Goal: Entertainment & Leisure: Consume media (video, audio)

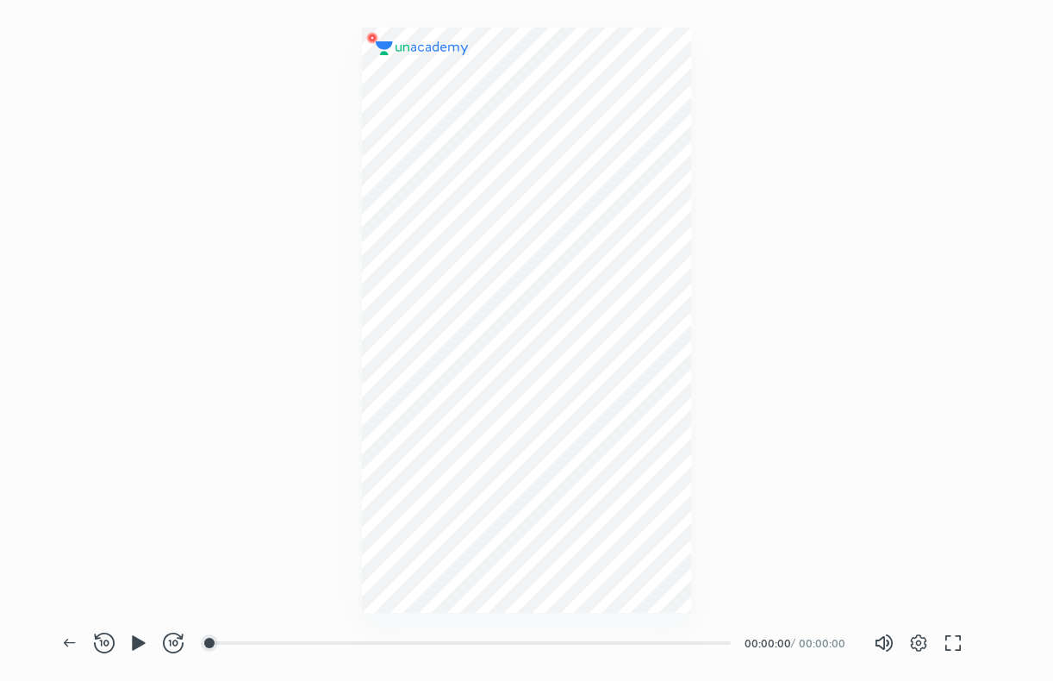
scroll to position [681, 1052]
click at [225, 651] on div "00:15" at bounding box center [471, 642] width 520 height 17
drag, startPoint x: 225, startPoint y: 651, endPoint x: 406, endPoint y: 688, distance: 184.7
click at [406, 0] on html "CONNECTING TO 's CLASS Back REWIND (J) PLAY (K) FORWARD (L) 00:15 00:00:15 / 00…" at bounding box center [526, 0] width 1053 height 0
click at [500, 640] on div at bounding box center [498, 643] width 14 height 14
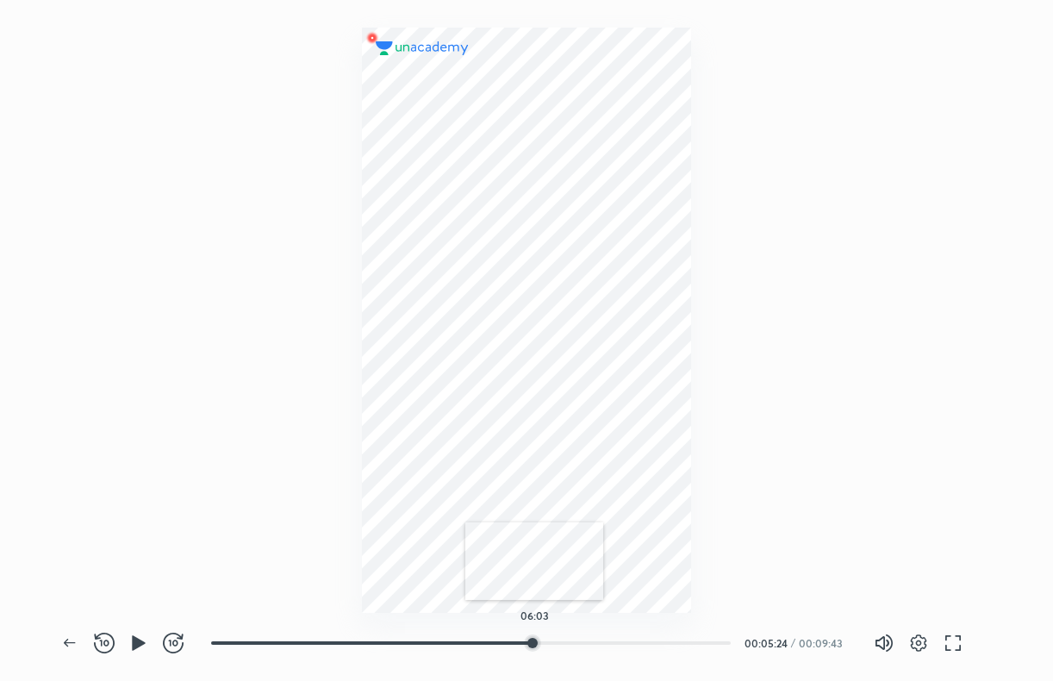
drag, startPoint x: 500, startPoint y: 640, endPoint x: 588, endPoint y: 631, distance: 89.2
click at [588, 632] on div "06:03" at bounding box center [477, 642] width 533 height 21
click at [619, 643] on div at bounding box center [618, 643] width 14 height 14
drag, startPoint x: 619, startPoint y: 643, endPoint x: 632, endPoint y: 639, distance: 12.5
click at [625, 639] on div at bounding box center [618, 643] width 14 height 14
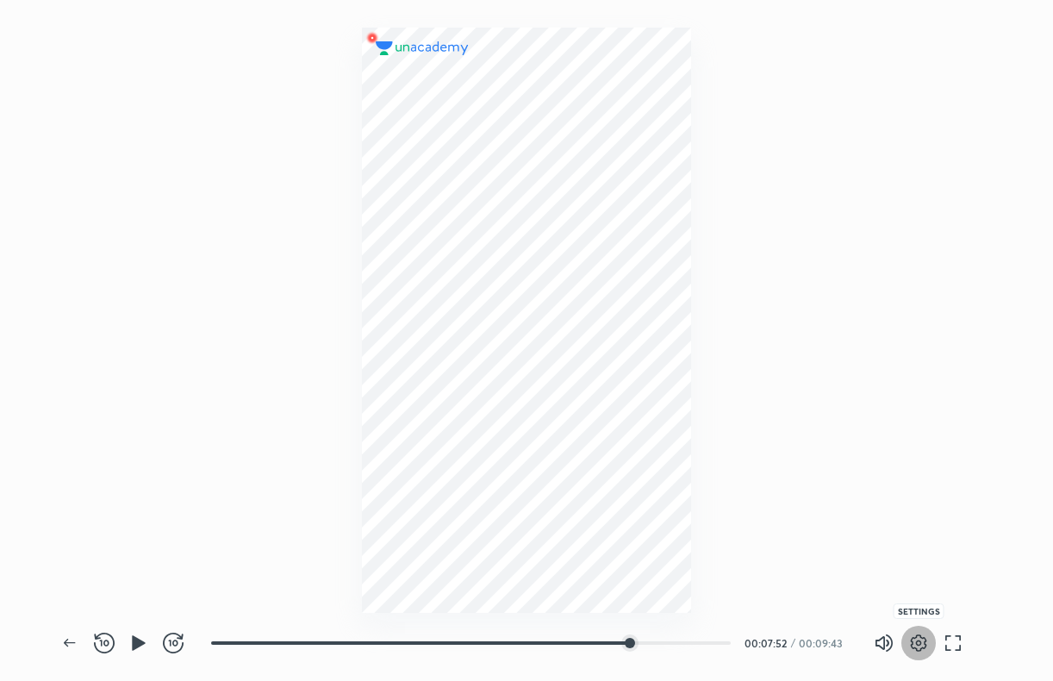
click at [917, 640] on icon "button" at bounding box center [919, 643] width 6 height 6
click at [917, 640] on div at bounding box center [526, 340] width 1053 height 681
click at [652, 635] on div "08:15" at bounding box center [471, 642] width 520 height 17
drag, startPoint x: 652, startPoint y: 635, endPoint x: 673, endPoint y: 636, distance: 20.7
click at [673, 636] on div "08:37" at bounding box center [471, 642] width 520 height 17
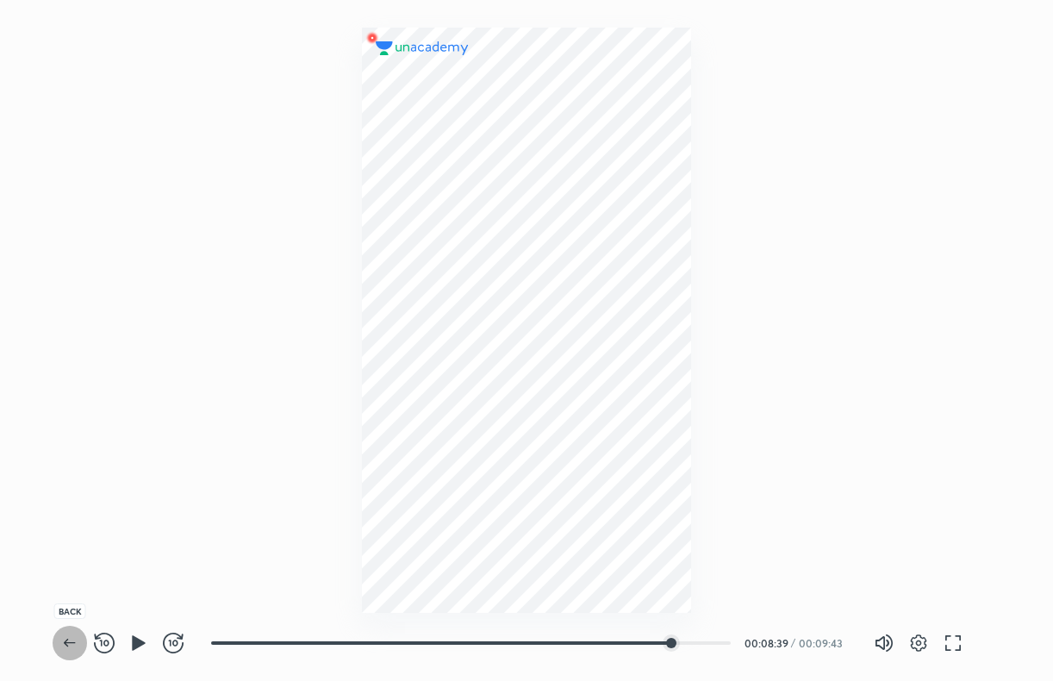
click at [60, 629] on button "button" at bounding box center [70, 643] width 34 height 34
